Goal: Task Accomplishment & Management: Manage account settings

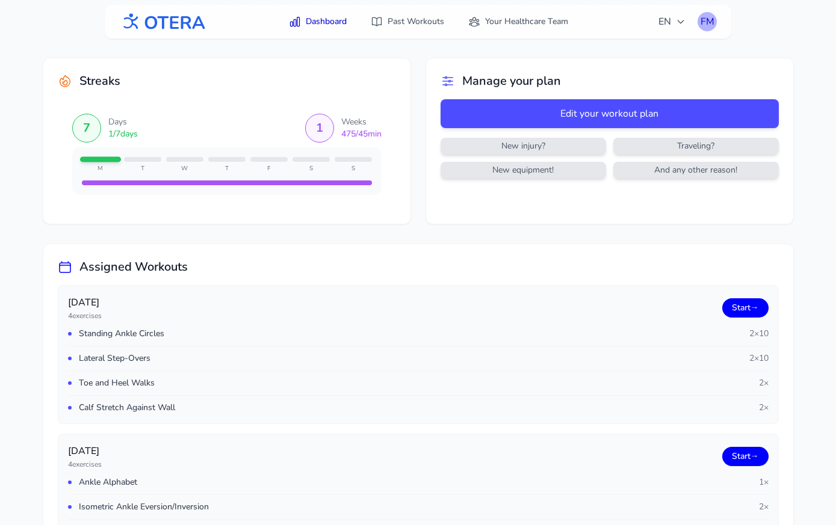
click at [712, 19] on div "FM" at bounding box center [706, 21] width 19 height 19
click at [628, 74] on link "Logout" at bounding box center [649, 71] width 135 height 22
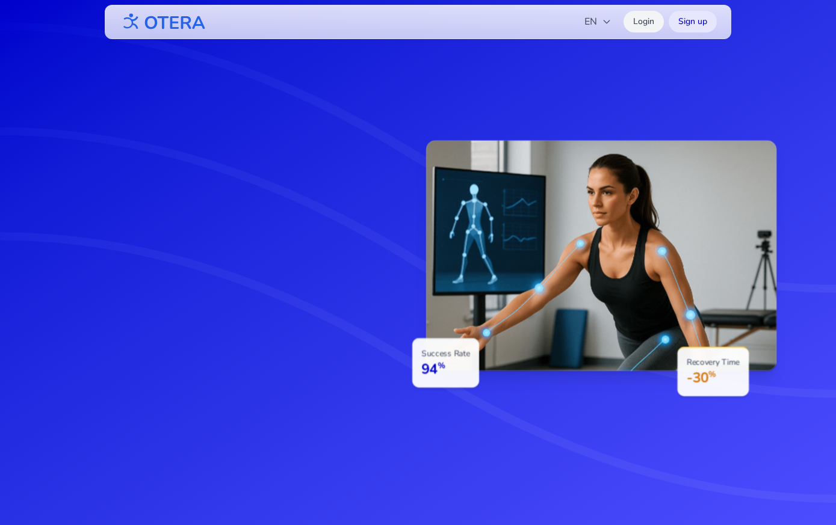
click at [643, 22] on link "Login" at bounding box center [643, 22] width 40 height 22
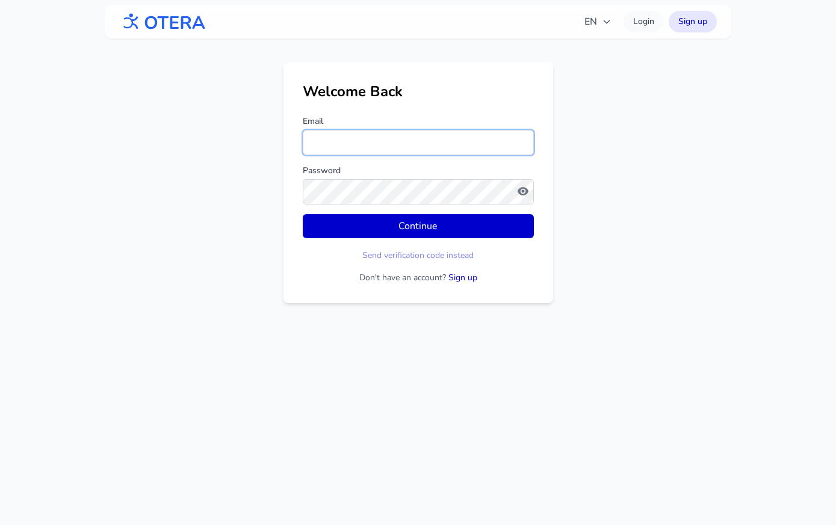
click at [400, 143] on input "Email" at bounding box center [418, 142] width 231 height 25
type input "**********"
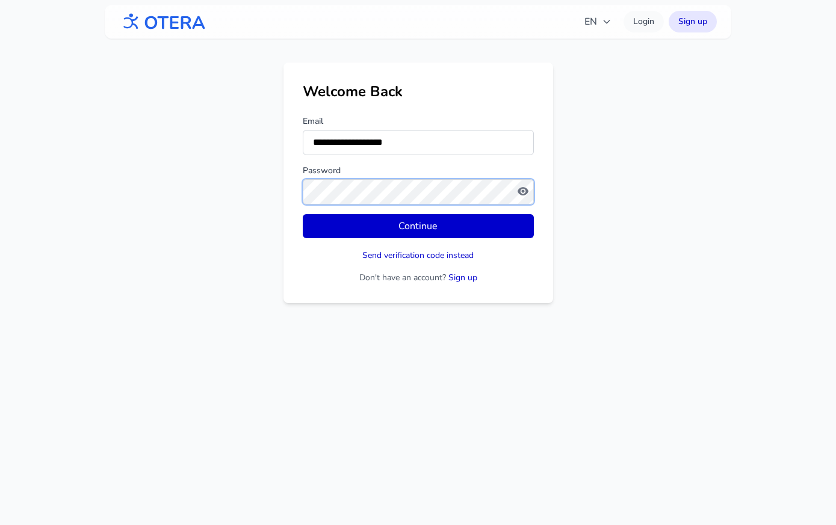
click at [303, 214] on button "Continue" at bounding box center [418, 226] width 231 height 24
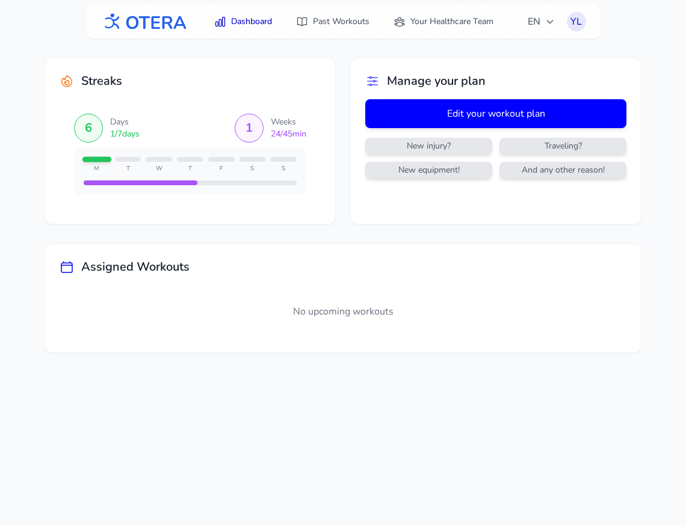
click at [470, 115] on button "Edit your workout plan" at bounding box center [495, 113] width 261 height 29
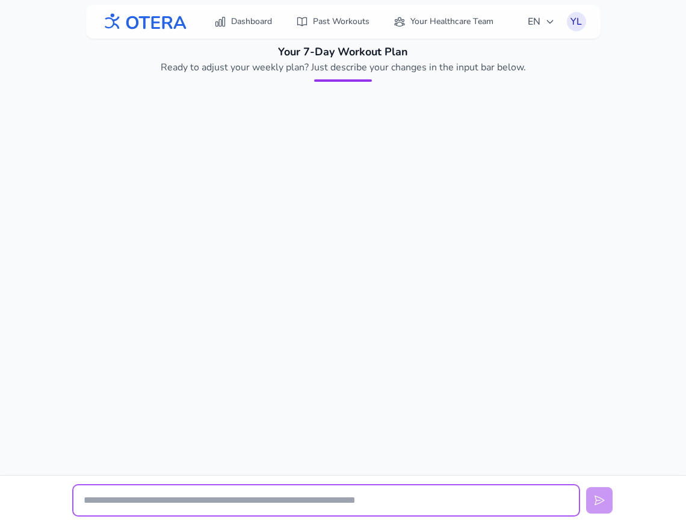
click at [238, 507] on input "text" at bounding box center [325, 501] width 505 height 30
type input "*"
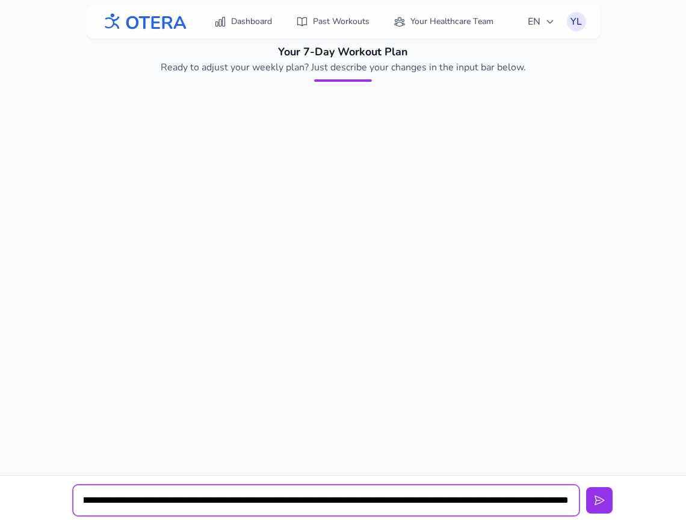
scroll to position [0, 546]
type input "**********"
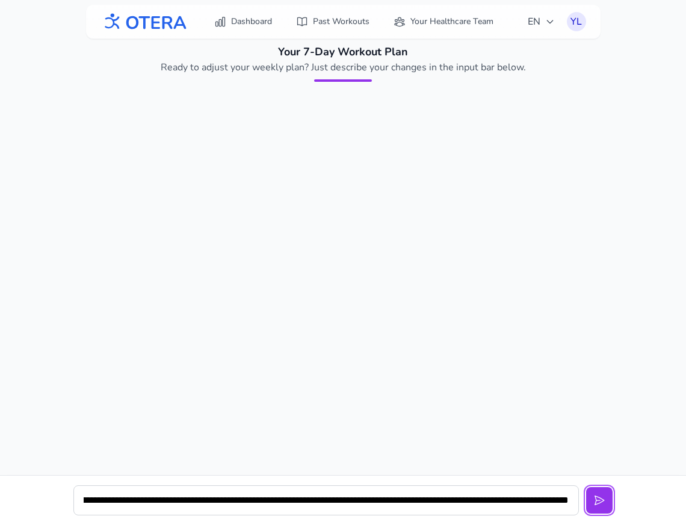
scroll to position [0, 0]
click at [586, 487] on button at bounding box center [599, 500] width 26 height 26
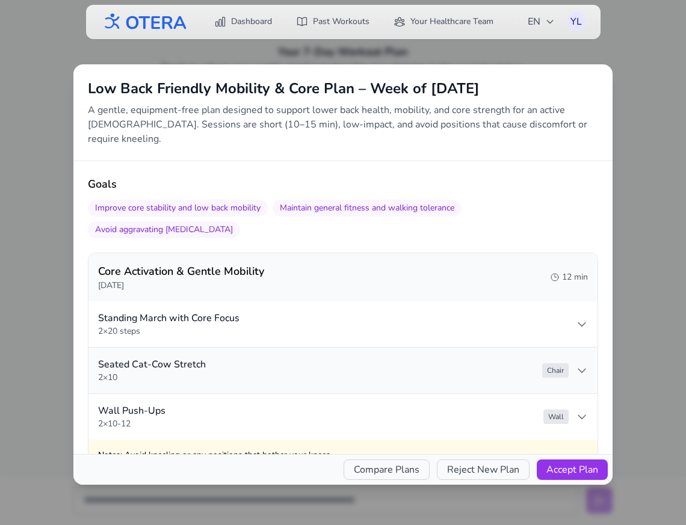
click at [582, 369] on icon at bounding box center [581, 371] width 7 height 4
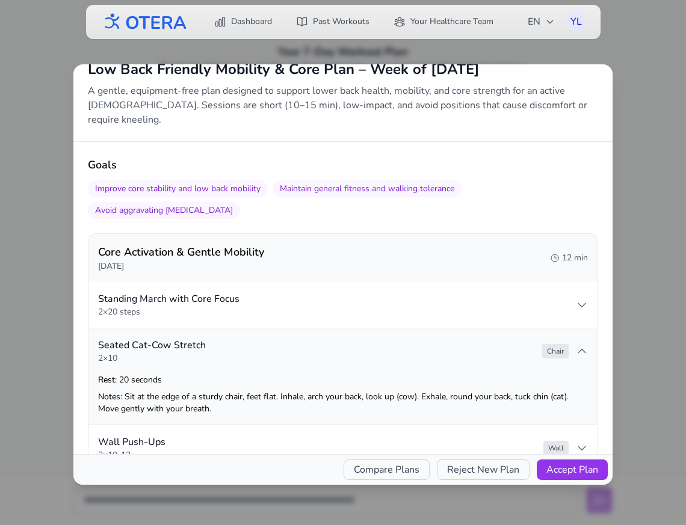
scroll to position [20, 0]
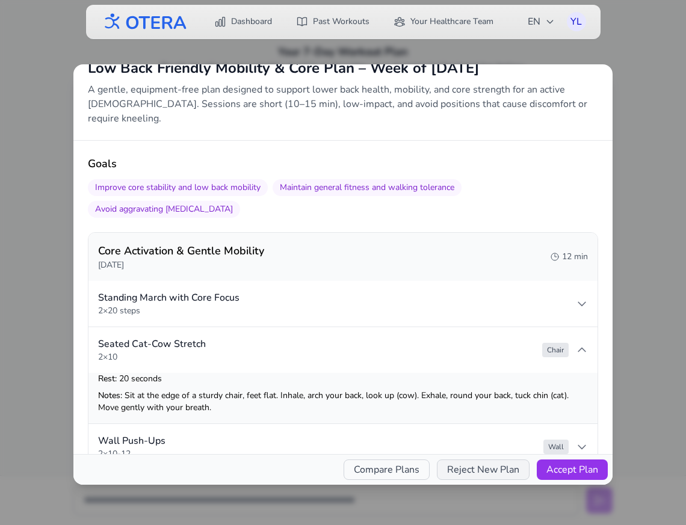
click at [468, 474] on button "Reject New Plan" at bounding box center [483, 470] width 93 height 20
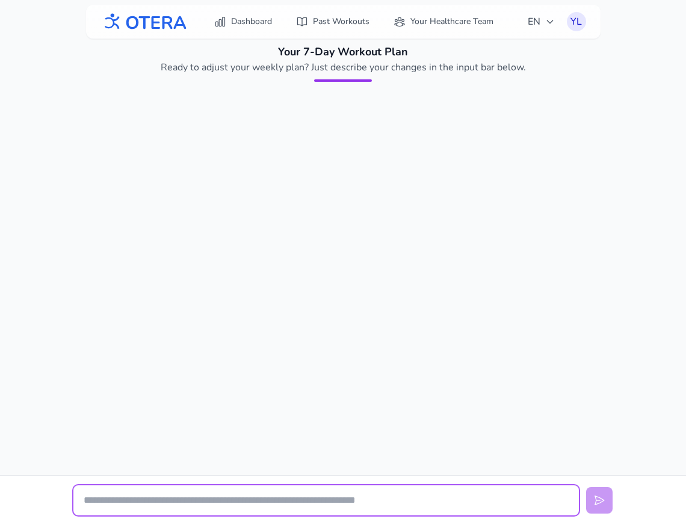
click at [326, 505] on input "text" at bounding box center [325, 501] width 505 height 30
type input "*"
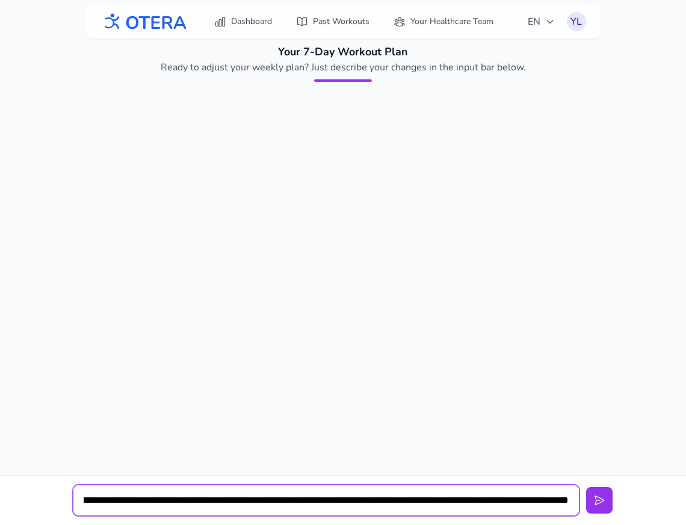
scroll to position [0, 625]
type input "**********"
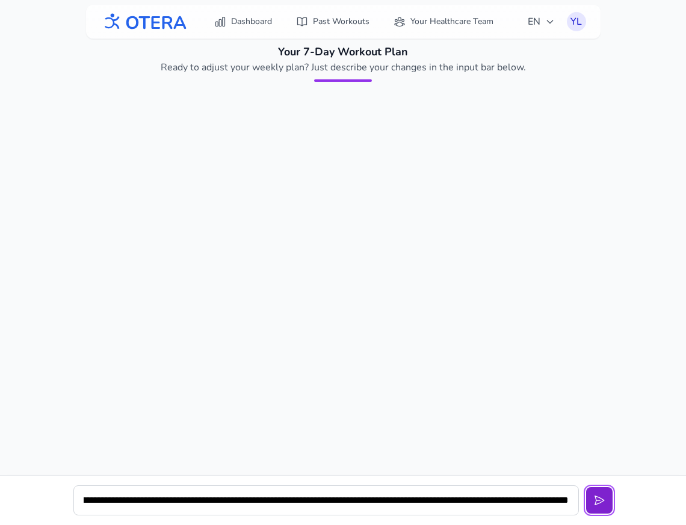
click at [599, 499] on icon at bounding box center [599, 501] width 12 height 12
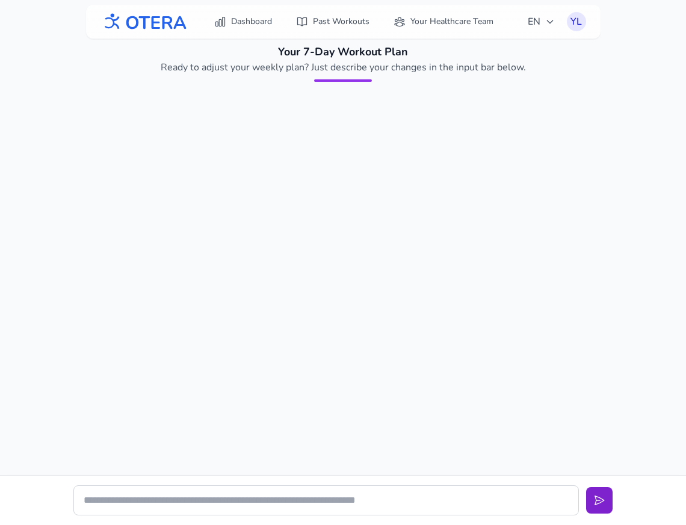
scroll to position [0, 0]
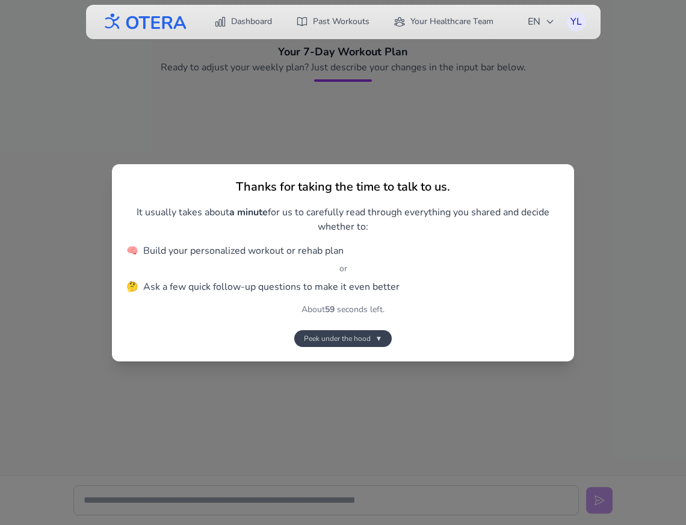
click at [377, 334] on span "▼" at bounding box center [378, 339] width 7 height 10
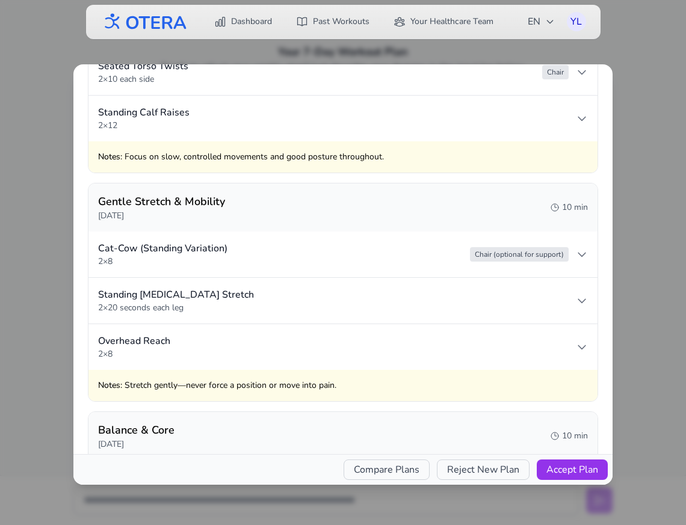
scroll to position [664, 0]
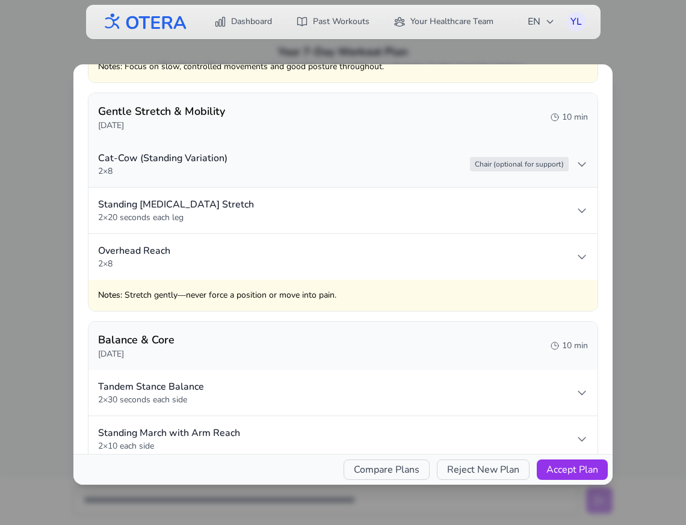
click at [409, 155] on summary "Cat-Cow (Standing Variation) 2 × 8 Chair (optional for support)" at bounding box center [342, 164] width 509 height 46
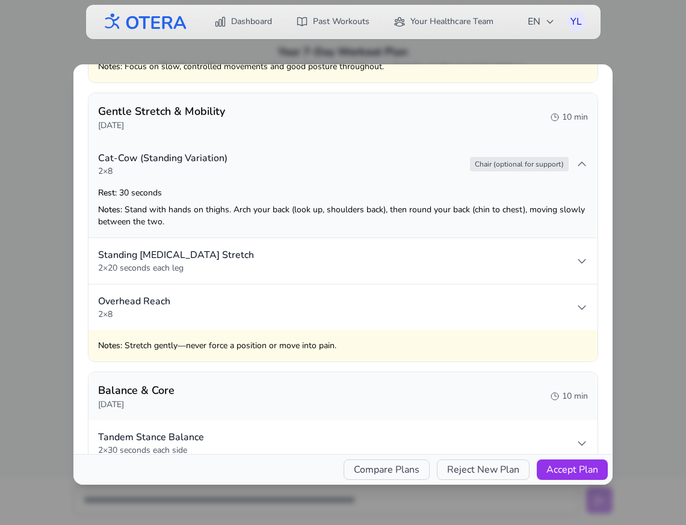
click at [403, 167] on summary "Cat-Cow (Standing Variation) 2 × 8 Chair (optional for support)" at bounding box center [342, 164] width 509 height 46
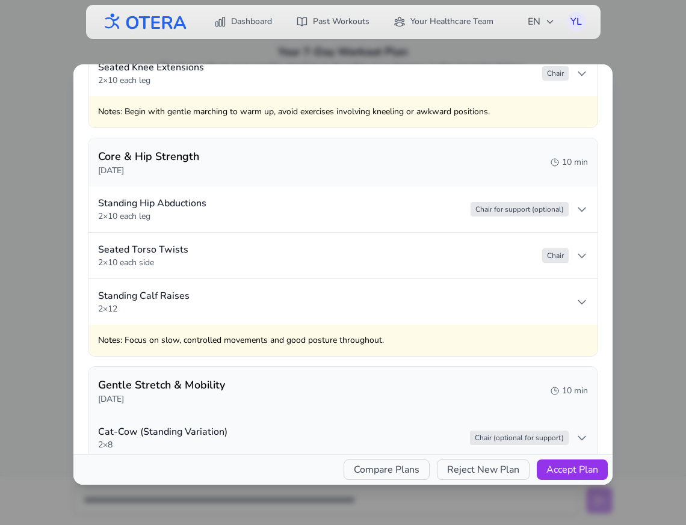
scroll to position [0, 0]
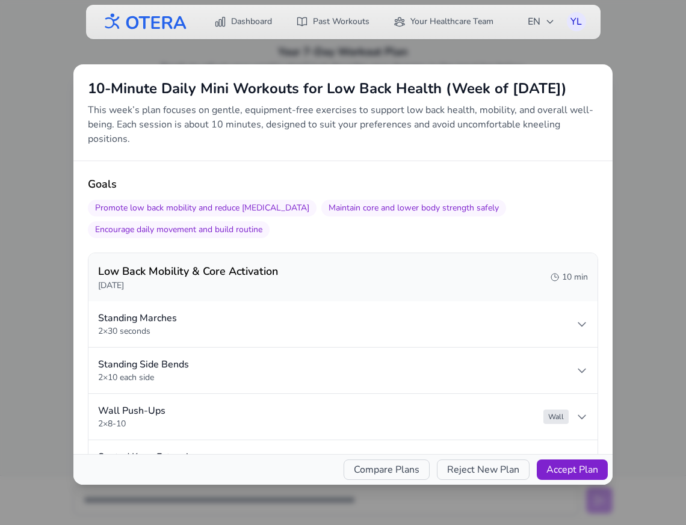
click at [572, 475] on button "Accept Plan" at bounding box center [572, 470] width 71 height 20
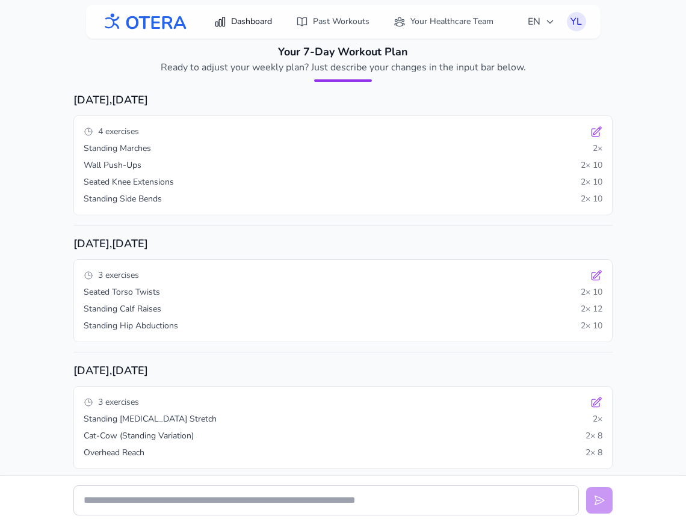
click at [249, 20] on link "Dashboard" at bounding box center [243, 22] width 72 height 22
